Goal: Book appointment/travel/reservation

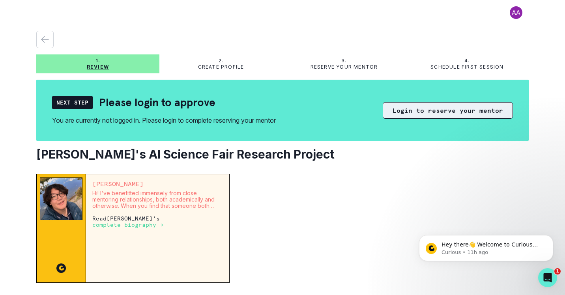
click at [395, 111] on button "Login to reserve your mentor" at bounding box center [448, 110] width 130 height 17
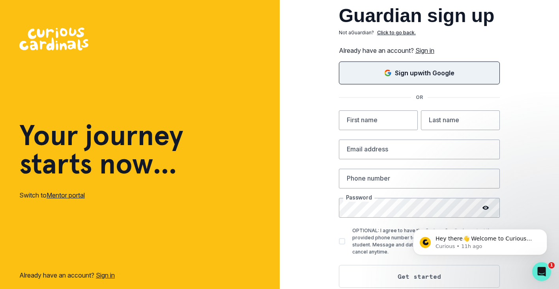
click at [417, 73] on p "Sign up with Google" at bounding box center [425, 72] width 60 height 9
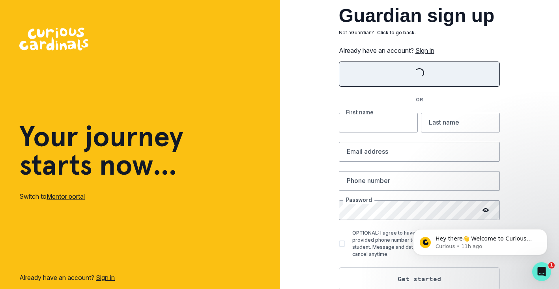
click at [378, 124] on input "text" at bounding box center [378, 123] width 79 height 20
type input "[PERSON_NAME]"
click at [447, 125] on input "text" at bounding box center [460, 123] width 79 height 20
type input "[PERSON_NAME]"
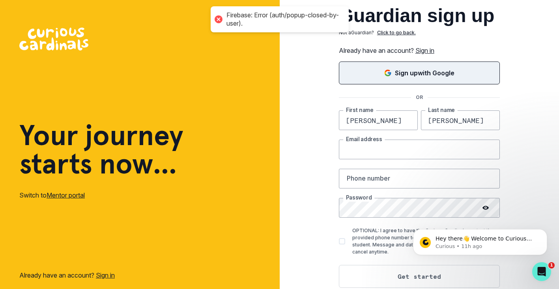
click at [422, 151] on input "email" at bounding box center [419, 150] width 161 height 20
type input "[EMAIL_ADDRESS][DOMAIN_NAME]"
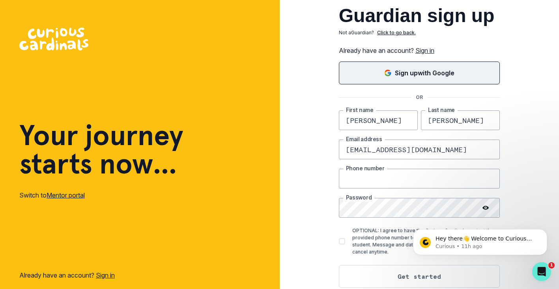
click at [395, 179] on input "text" at bounding box center [419, 179] width 161 height 20
type input "[PHONE_NUMBER]"
click at [541, 213] on div "Hey there👋 Welcome to Curious Cardinals 🙌 Take a look around! If you have any q…" at bounding box center [480, 206] width 145 height 99
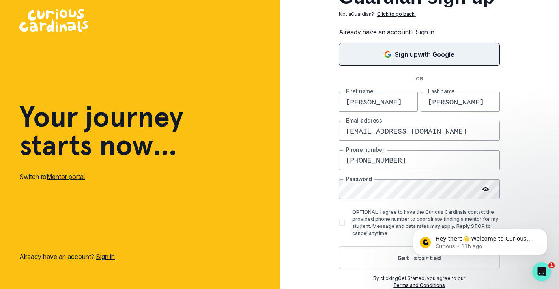
click html "Hey there👋 Welcome to Curious Cardinals 🙌 Take a look around! If you have any q…"
click at [415, 260] on body "Hey there👋 Welcome to Curious Cardinals 🙌 Take a look around! If you have any q…" at bounding box center [481, 240] width 152 height 49
click at [546, 230] on icon "Dismiss notification" at bounding box center [545, 231] width 4 height 4
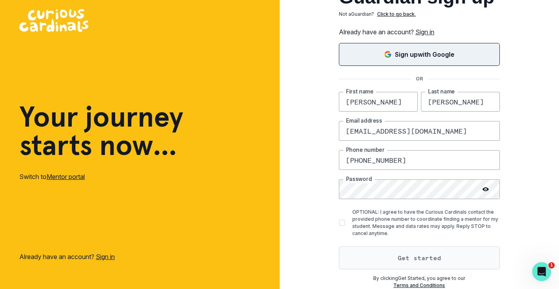
click at [443, 258] on button "Get started" at bounding box center [419, 258] width 161 height 23
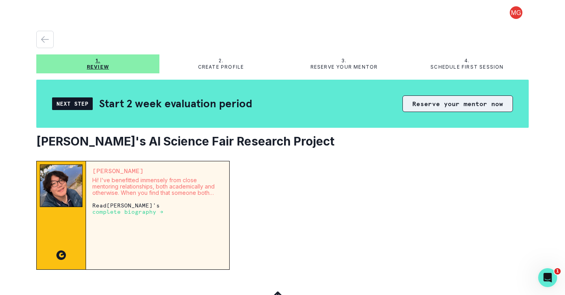
click at [427, 105] on button "Reserve your mentor now" at bounding box center [458, 104] width 110 height 17
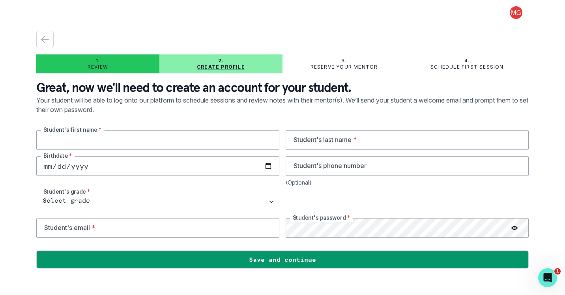
click at [122, 139] on input "text" at bounding box center [157, 140] width 243 height 20
type input "[PERSON_NAME]"
click at [47, 166] on input "date" at bounding box center [157, 166] width 243 height 20
type input "[DATE]"
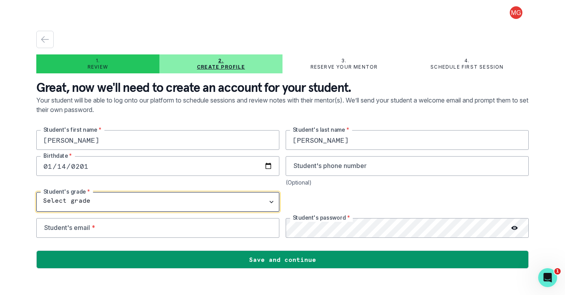
click at [134, 203] on select "Select grade 1st Grade 2nd Grade 3rd Grade 4th Grade 5th Grade 6th Grade 7th Gr…" at bounding box center [157, 202] width 243 height 20
select select "9th Grade"
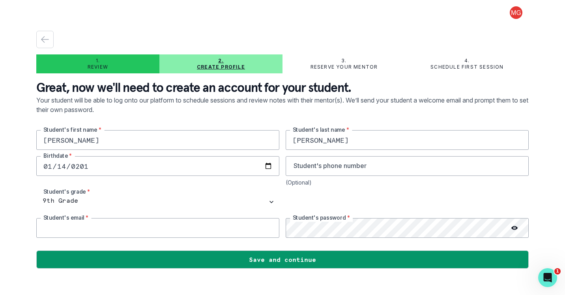
click at [126, 230] on input "email" at bounding box center [157, 228] width 243 height 20
type input "[EMAIL_ADDRESS][DOMAIN_NAME]"
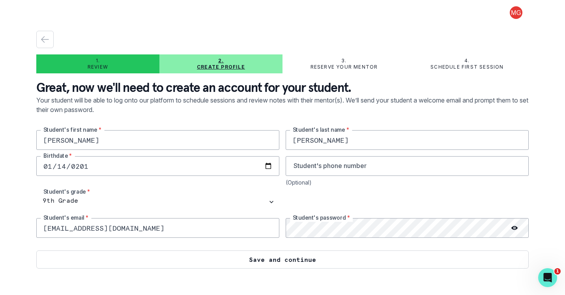
click at [283, 258] on button "Save and continue" at bounding box center [282, 260] width 493 height 18
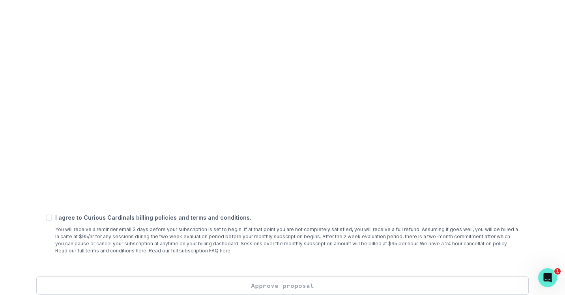
scroll to position [294, 0]
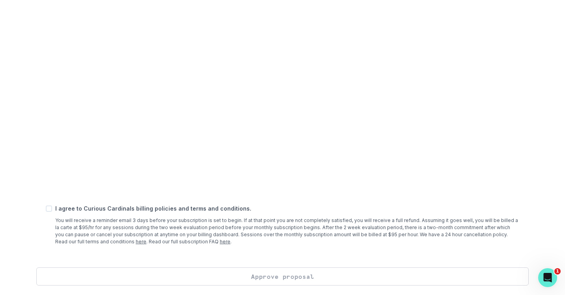
click at [49, 208] on span at bounding box center [49, 209] width 6 height 6
click at [46, 209] on input "checkbox" at bounding box center [45, 209] width 0 height 0
checkbox input "true"
click at [290, 276] on button "Approve proposal" at bounding box center [282, 277] width 493 height 18
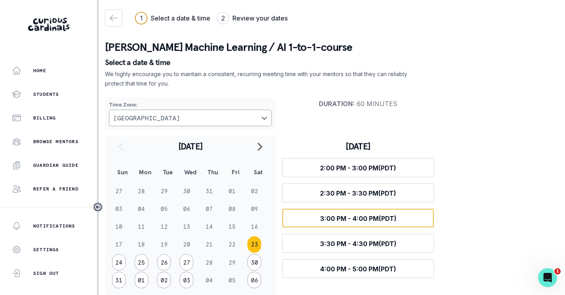
click at [336, 217] on span "3:00 PM - 4:00 PM (PDT)" at bounding box center [358, 219] width 77 height 8
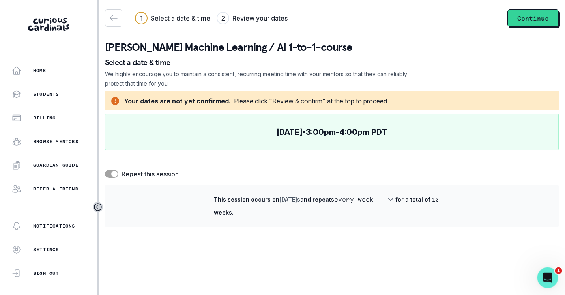
click at [549, 277] on icon "Open Intercom Messenger" at bounding box center [546, 276] width 13 height 13
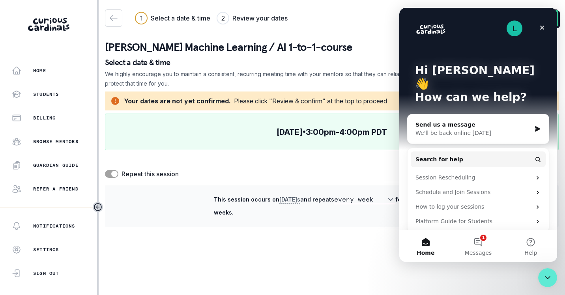
click at [452, 273] on main "1 Select a date & time 2 Review your dates Continue [PERSON_NAME] Machine Learn…" at bounding box center [332, 147] width 466 height 295
click at [540, 26] on icon "Close" at bounding box center [542, 28] width 4 height 4
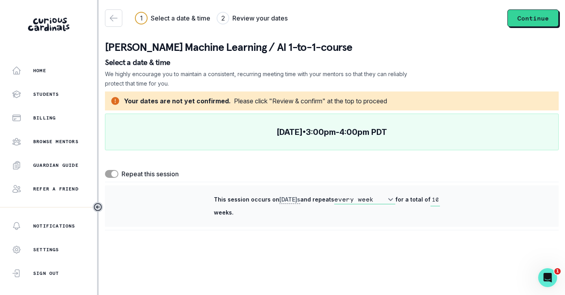
click at [492, 28] on div "1 Select a date & time 2 Review your dates Continue [PERSON_NAME] Machine Learn…" at bounding box center [332, 119] width 454 height 221
click at [326, 130] on p "[DATE] • 3:00pm - 4:00pm PDT" at bounding box center [332, 131] width 110 height 9
click at [526, 20] on button "Continue" at bounding box center [533, 17] width 51 height 17
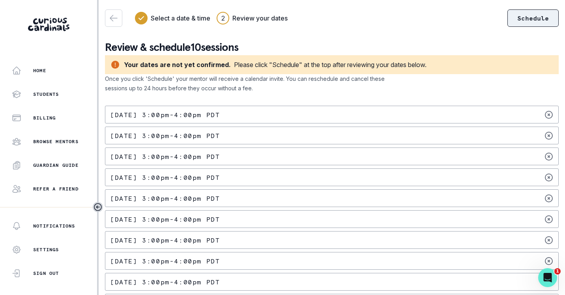
click at [530, 18] on button "Schedule" at bounding box center [533, 17] width 51 height 17
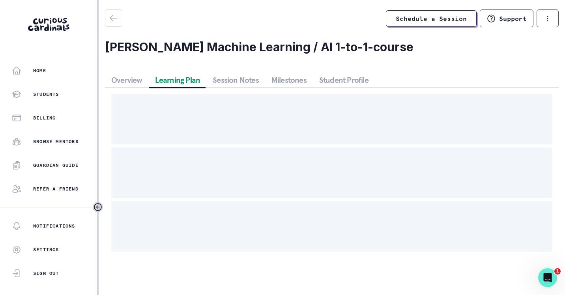
click at [174, 83] on button "Learning Plan" at bounding box center [178, 80] width 58 height 14
